Goal: Task Accomplishment & Management: Manage account settings

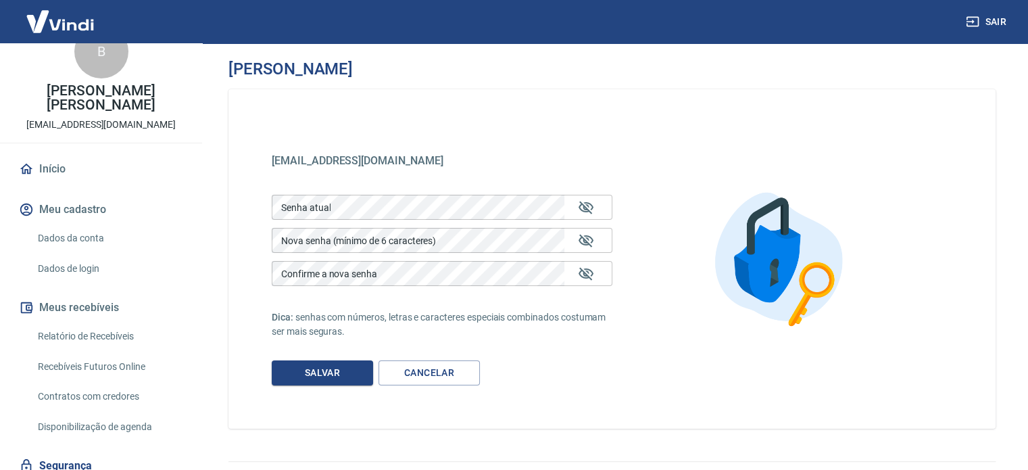
scroll to position [68, 0]
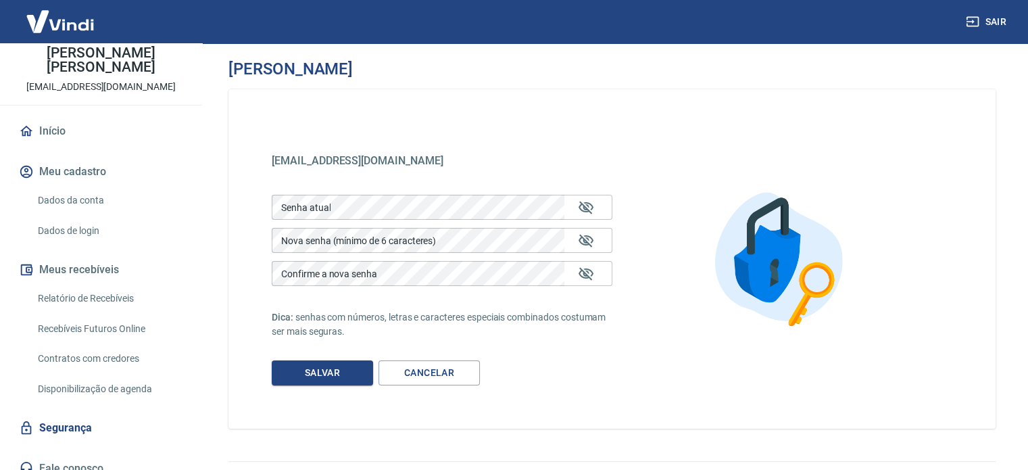
click at [992, 22] on button "Sair" at bounding box center [987, 21] width 49 height 25
